Goal: Answer question/provide support: Share knowledge or assist other users

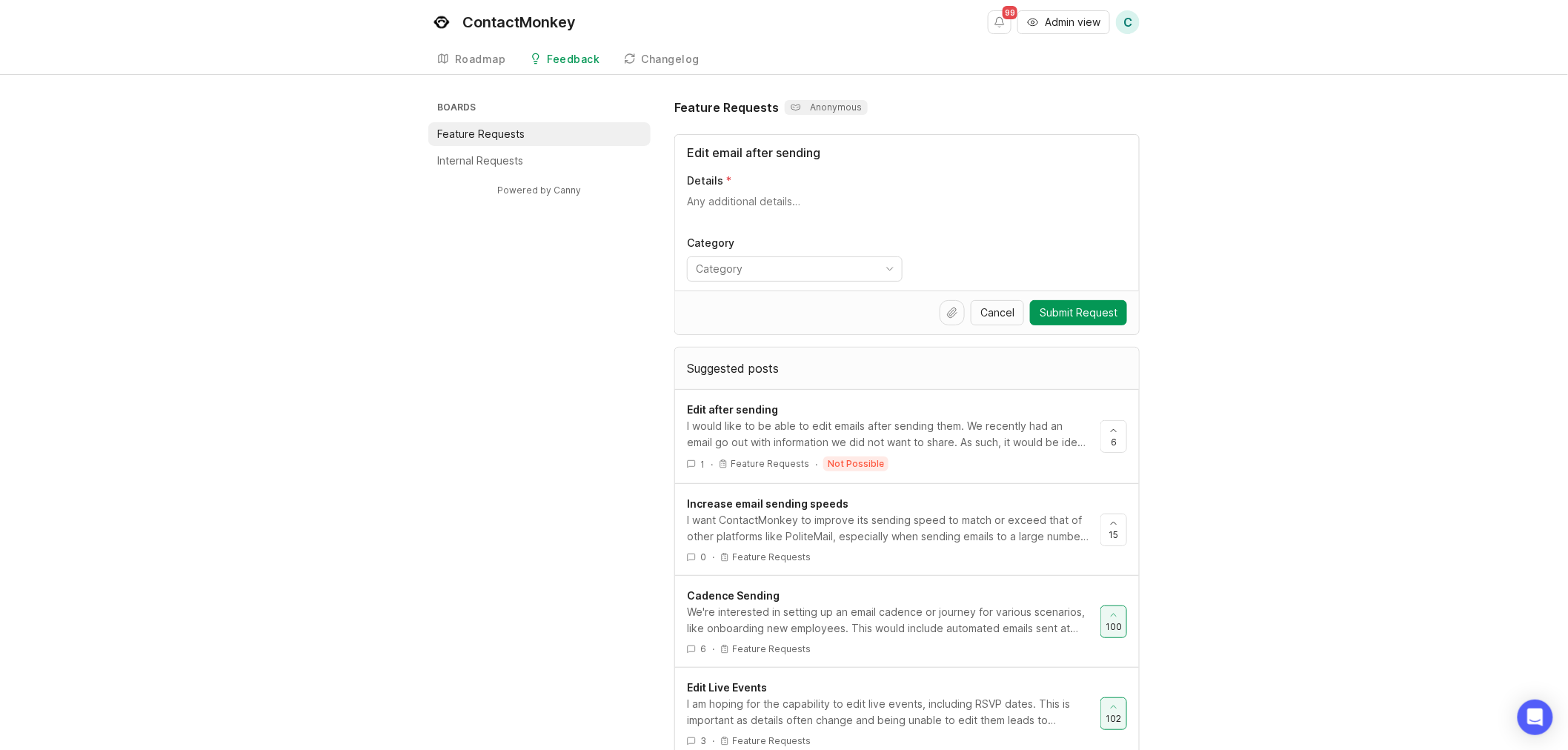
drag, startPoint x: 690, startPoint y: 151, endPoint x: 888, endPoint y: 152, distance: 198.0
click at [888, 152] on input "Edit email after sending" at bounding box center [907, 152] width 441 height 18
type input "Edit email after sending"
click at [1031, 445] on div "I would like to be able to edit emails after sending them. We recently had an e…" at bounding box center [888, 434] width 402 height 33
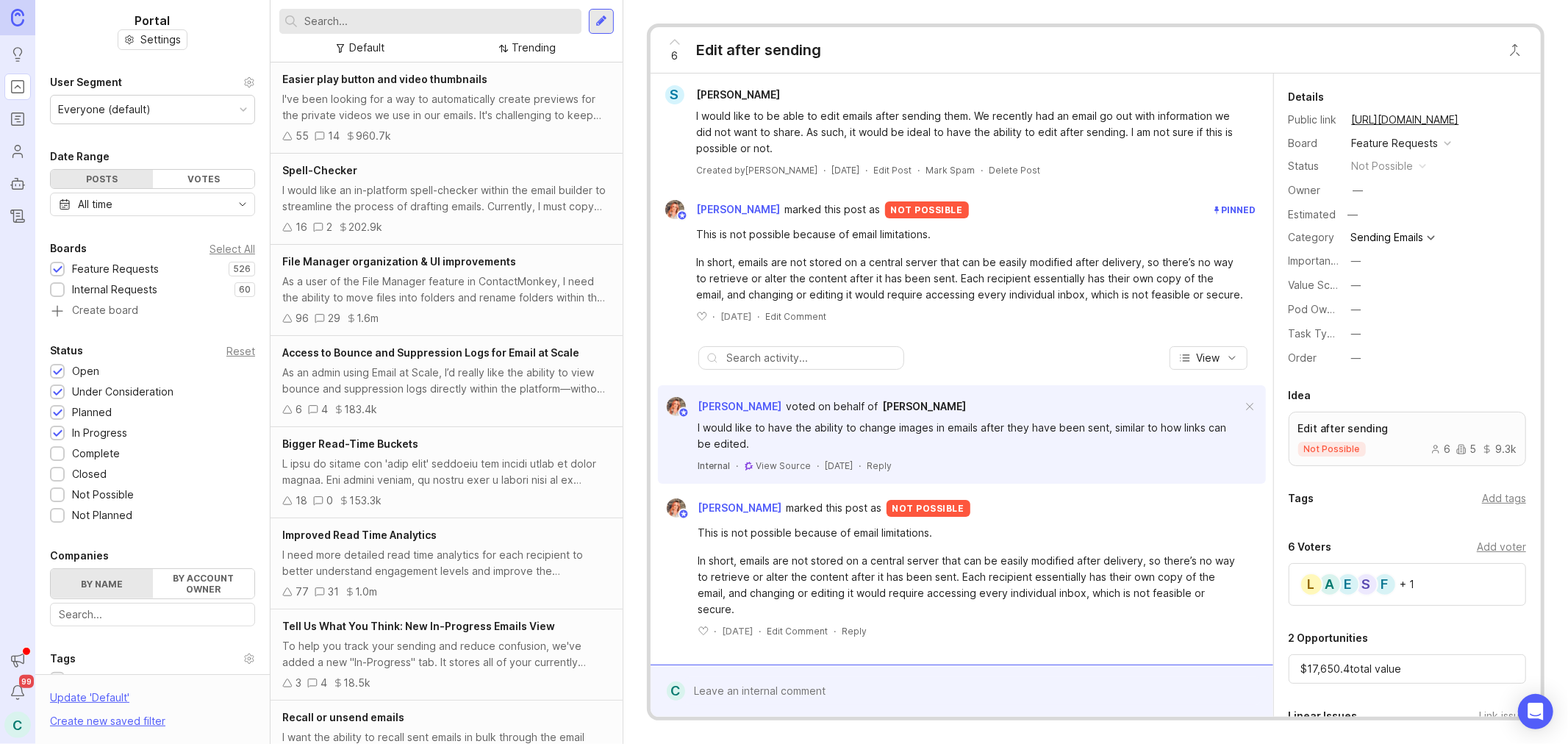
click at [1480, 542] on div "Add voter" at bounding box center [1501, 546] width 49 height 16
type input "[PERSON_NAME]"
